Goal: Find specific page/section: Find specific page/section

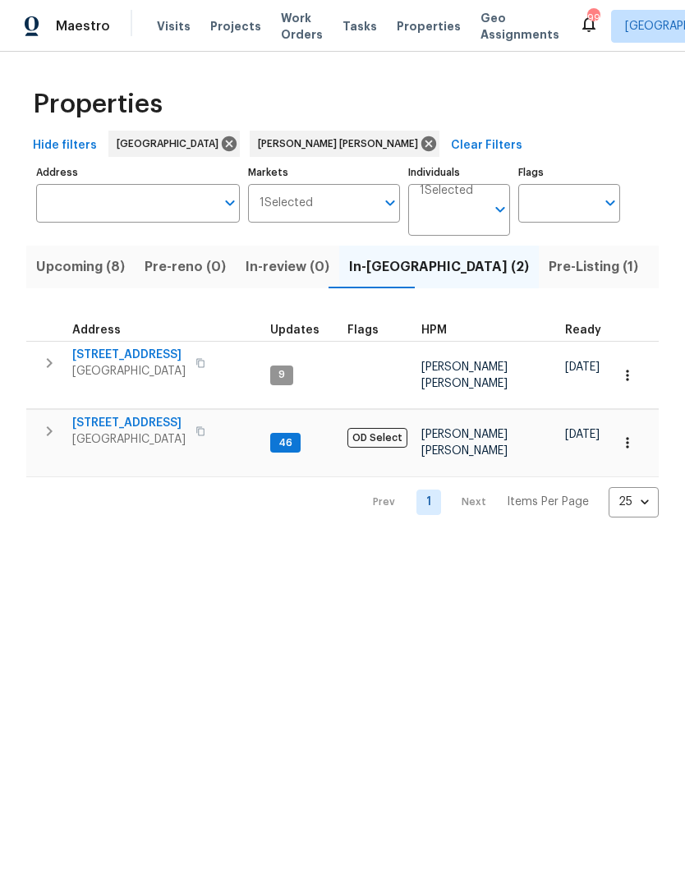
click at [109, 288] on button "Upcoming (8)" at bounding box center [80, 267] width 108 height 43
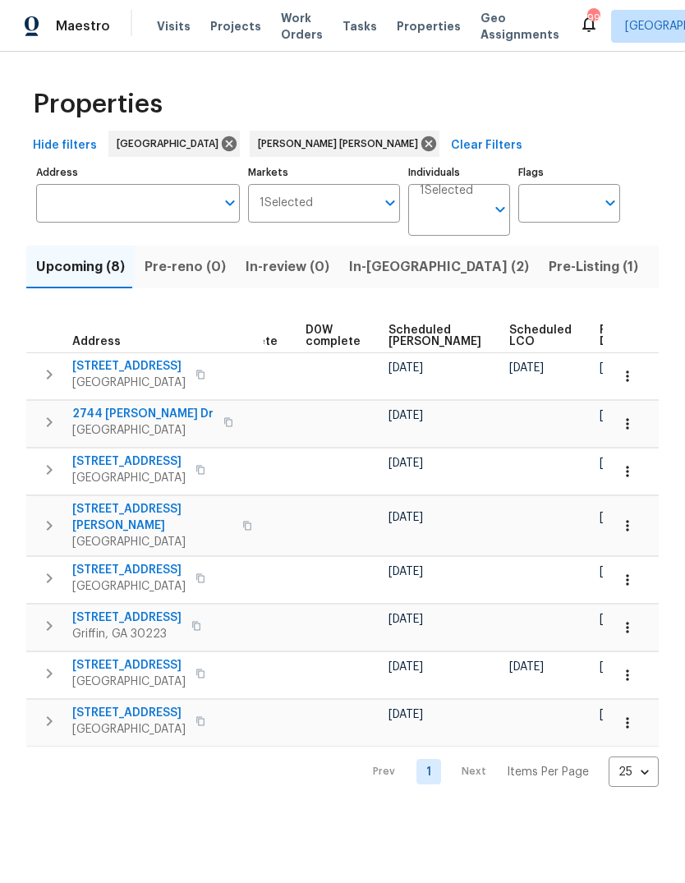
scroll to position [0, 412]
click at [600, 347] on span "Ready Date" at bounding box center [618, 335] width 36 height 23
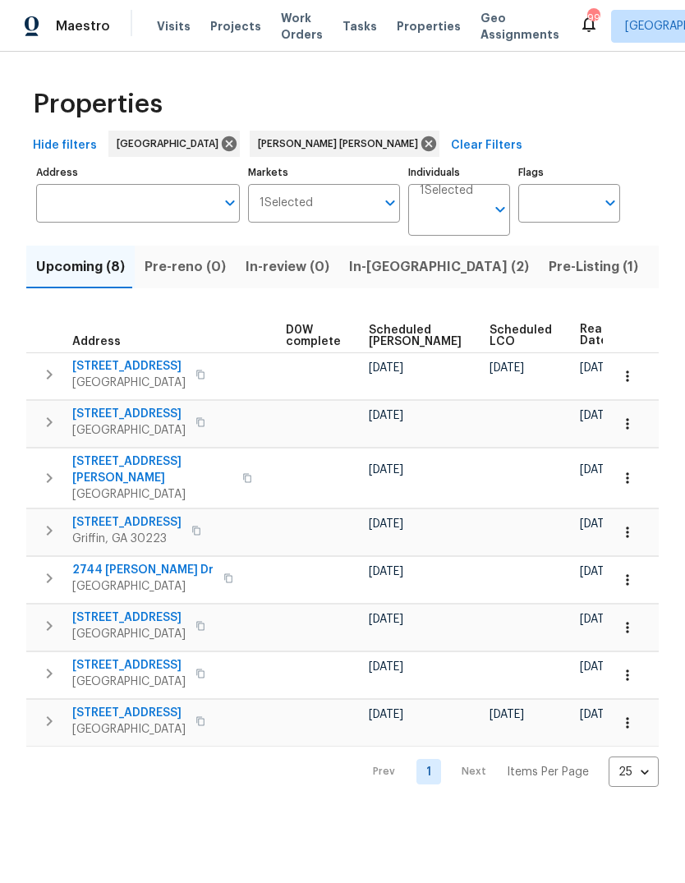
scroll to position [0, 431]
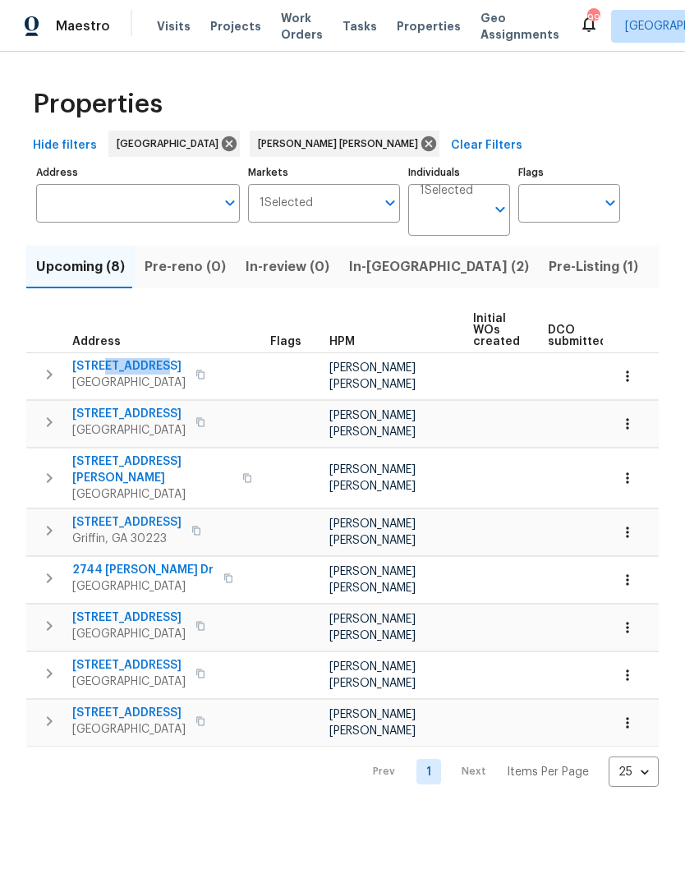
click at [128, 391] on span "[GEOGRAPHIC_DATA]" at bounding box center [128, 383] width 113 height 16
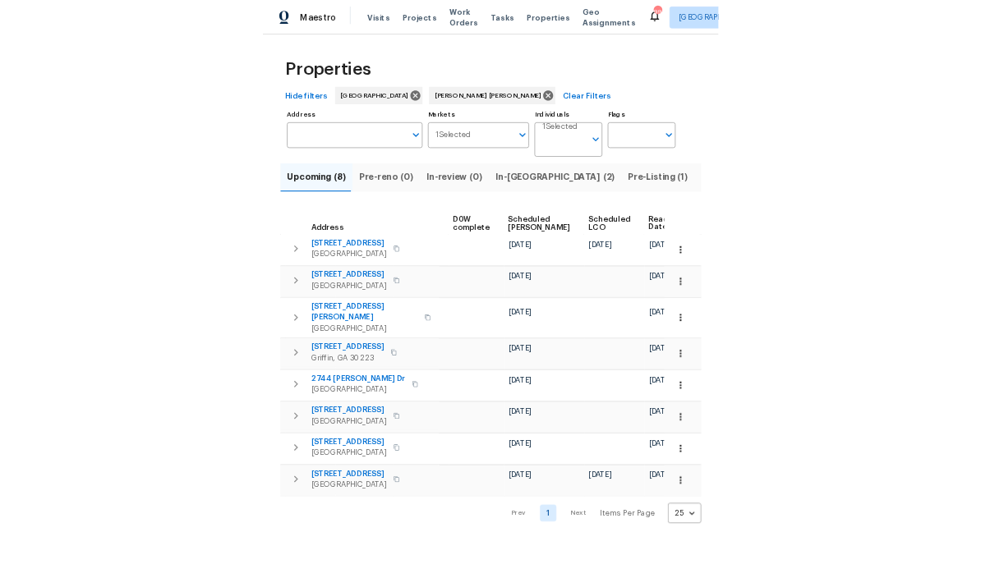
scroll to position [0, 431]
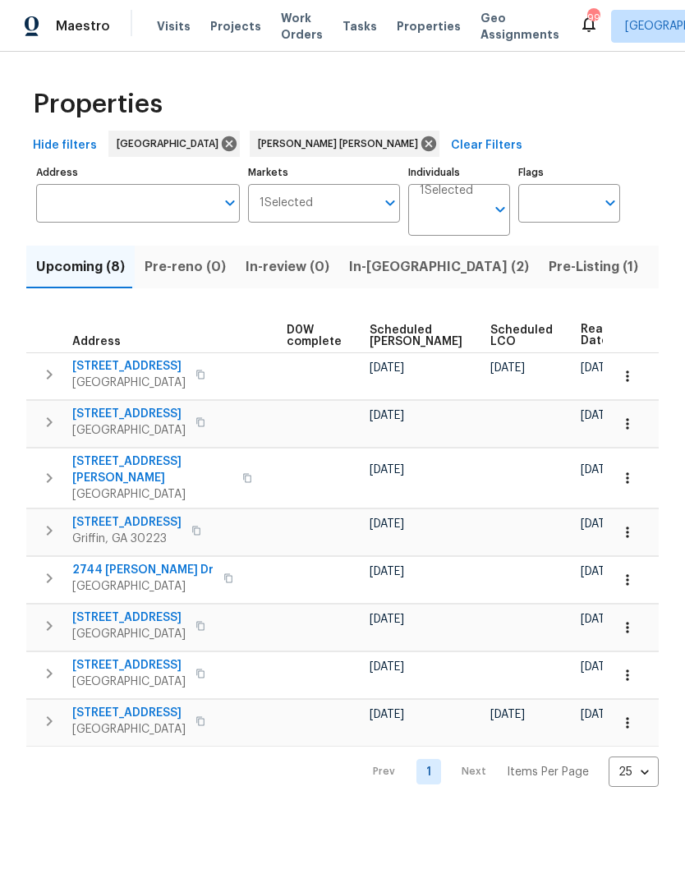
click at [464, 244] on body "Maestro Visits Projects Work Orders Tasks Properties Geo Assignments 99 Atlanta…" at bounding box center [342, 406] width 685 height 813
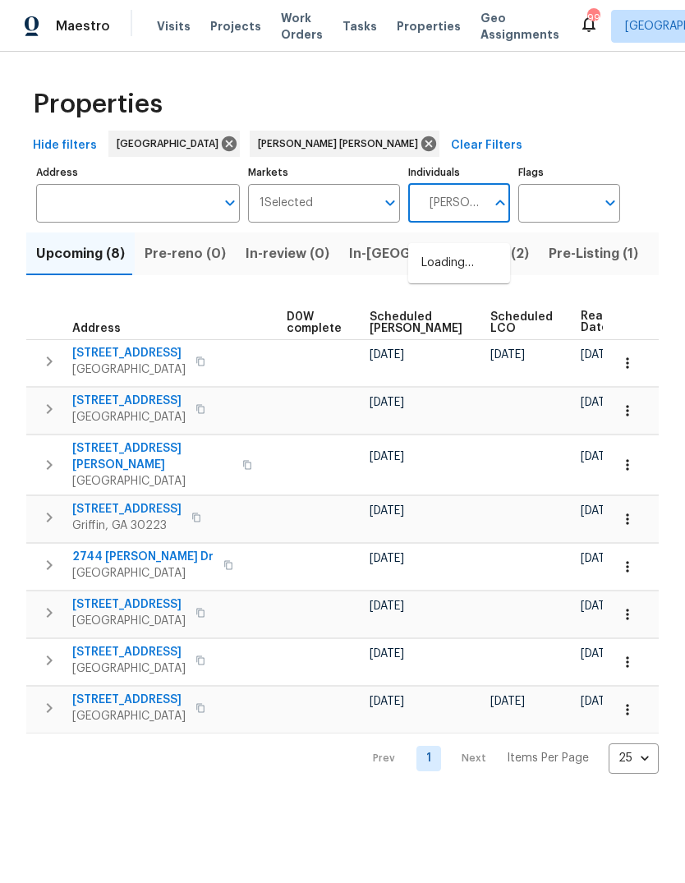
type input "[PERSON_NAME]"
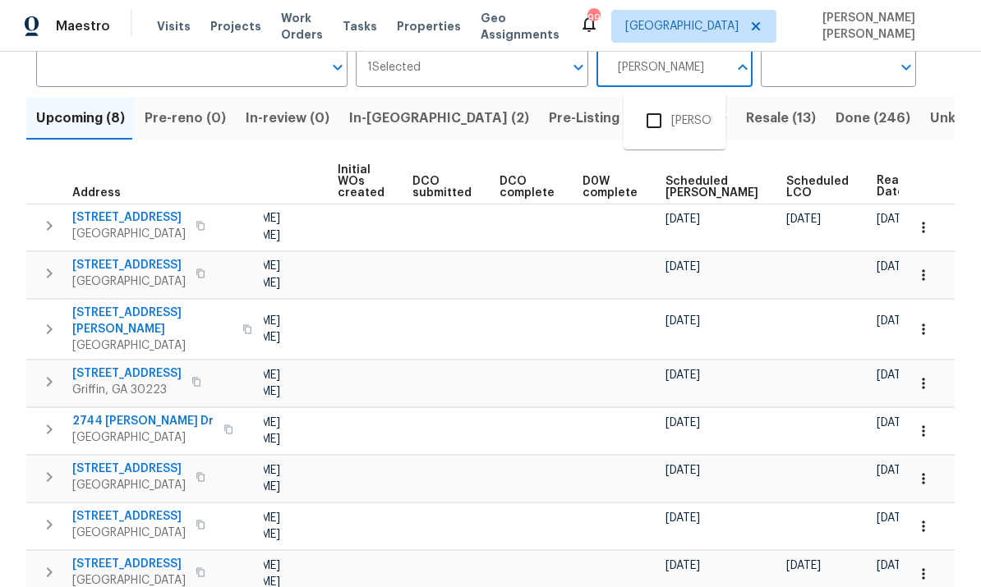
scroll to position [135, 0]
click at [659, 123] on input "checkbox" at bounding box center [654, 121] width 35 height 35
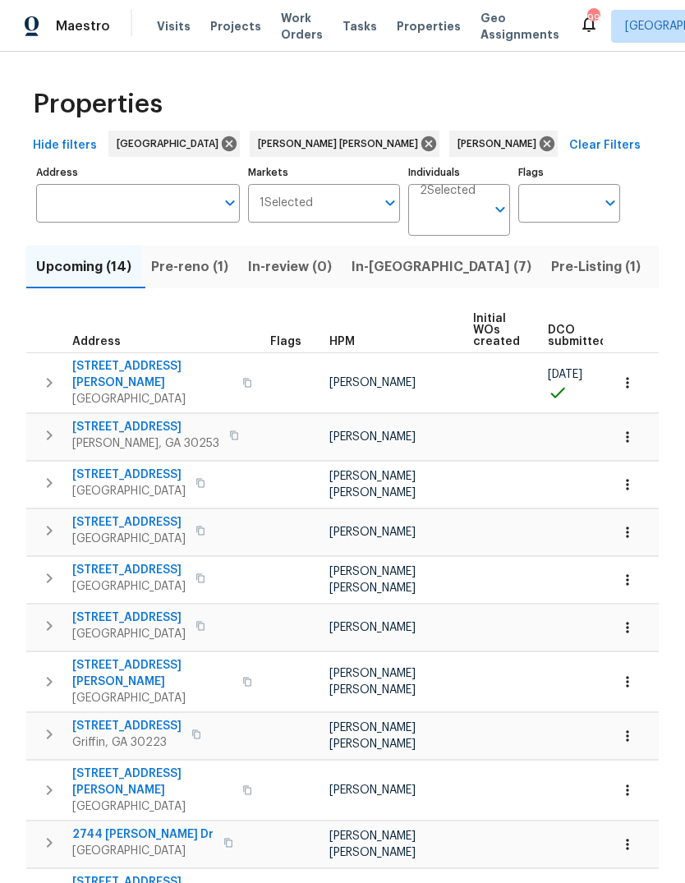
click at [120, 384] on span "[STREET_ADDRESS][PERSON_NAME]" at bounding box center [152, 374] width 160 height 33
click at [540, 151] on icon at bounding box center [547, 143] width 15 height 15
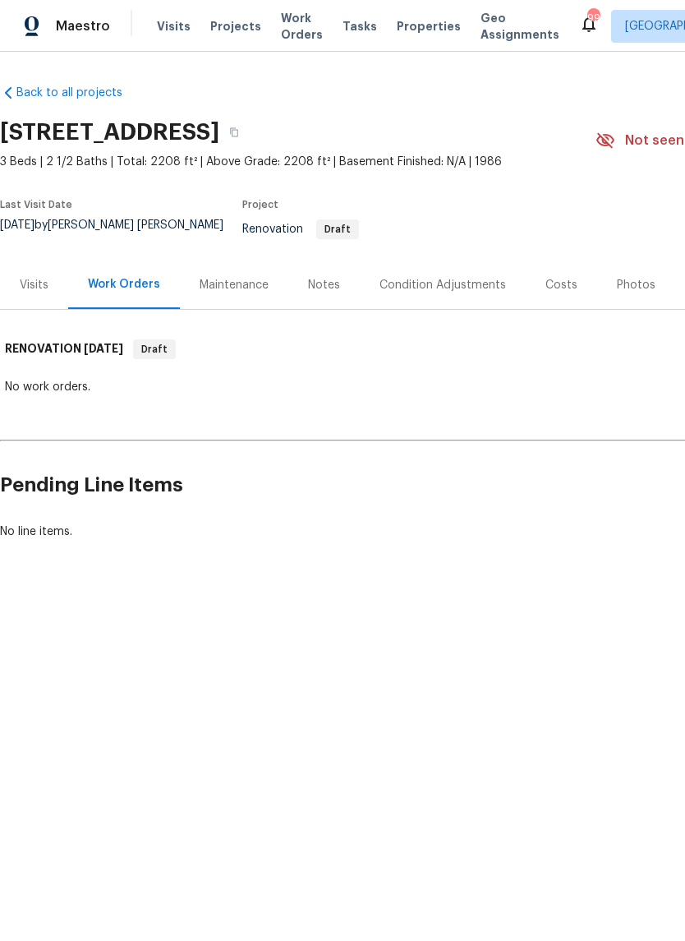
click at [323, 287] on div "Notes" at bounding box center [324, 285] width 32 height 16
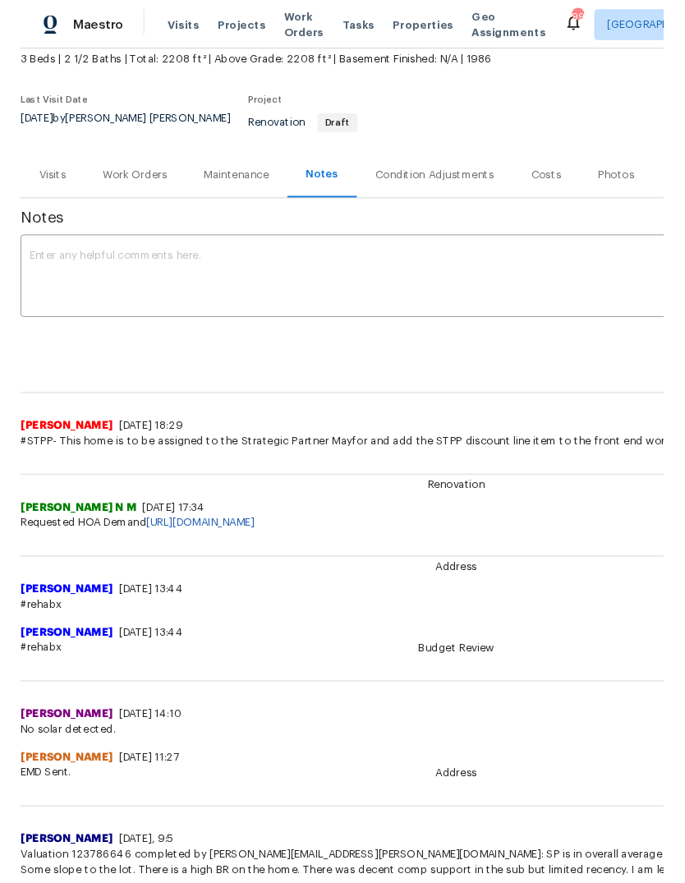
scroll to position [102, 0]
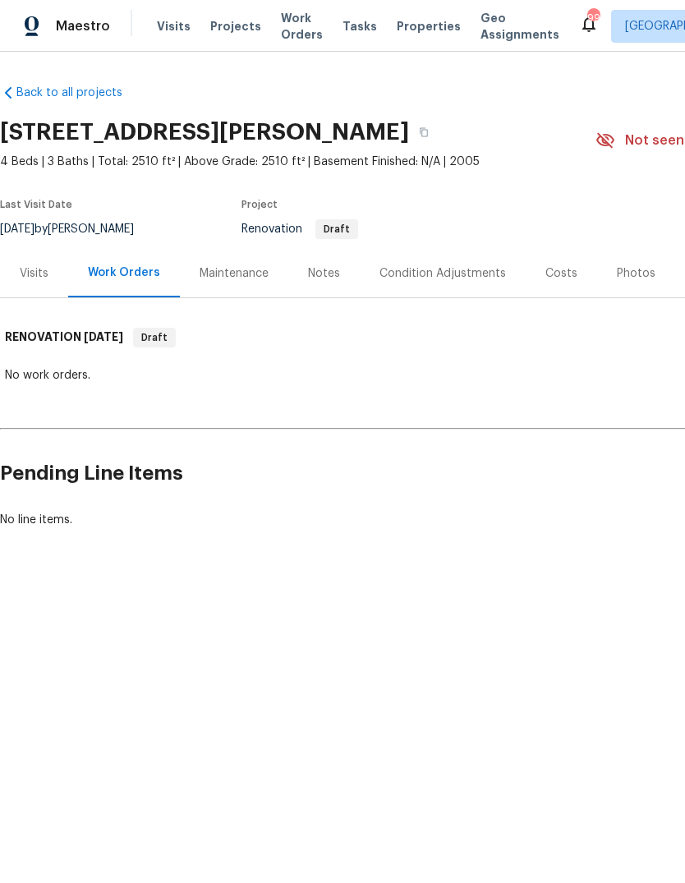
click at [330, 282] on div "Notes" at bounding box center [324, 273] width 32 height 16
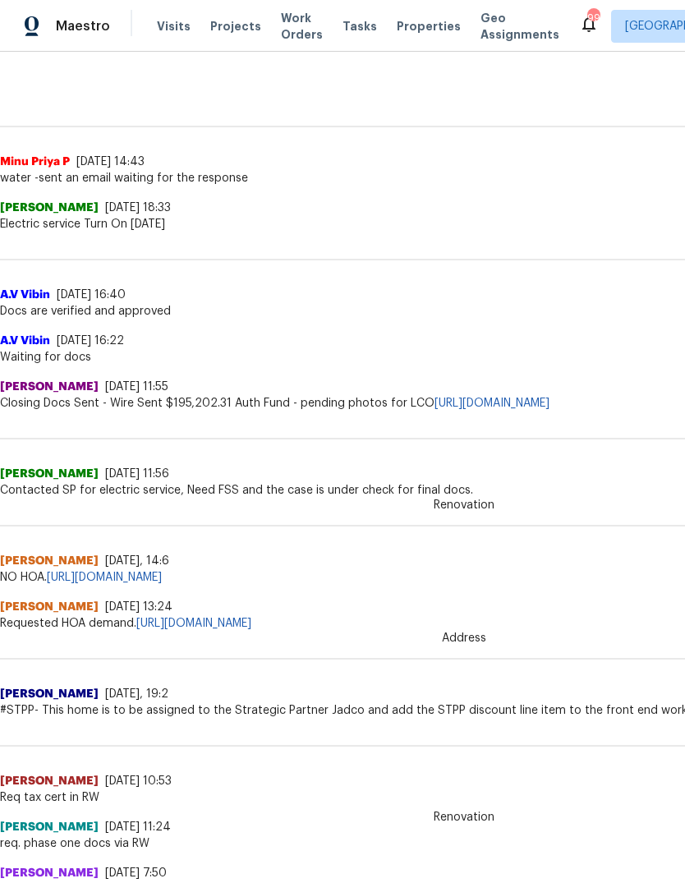
scroll to position [380, 0]
